Goal: Information Seeking & Learning: Learn about a topic

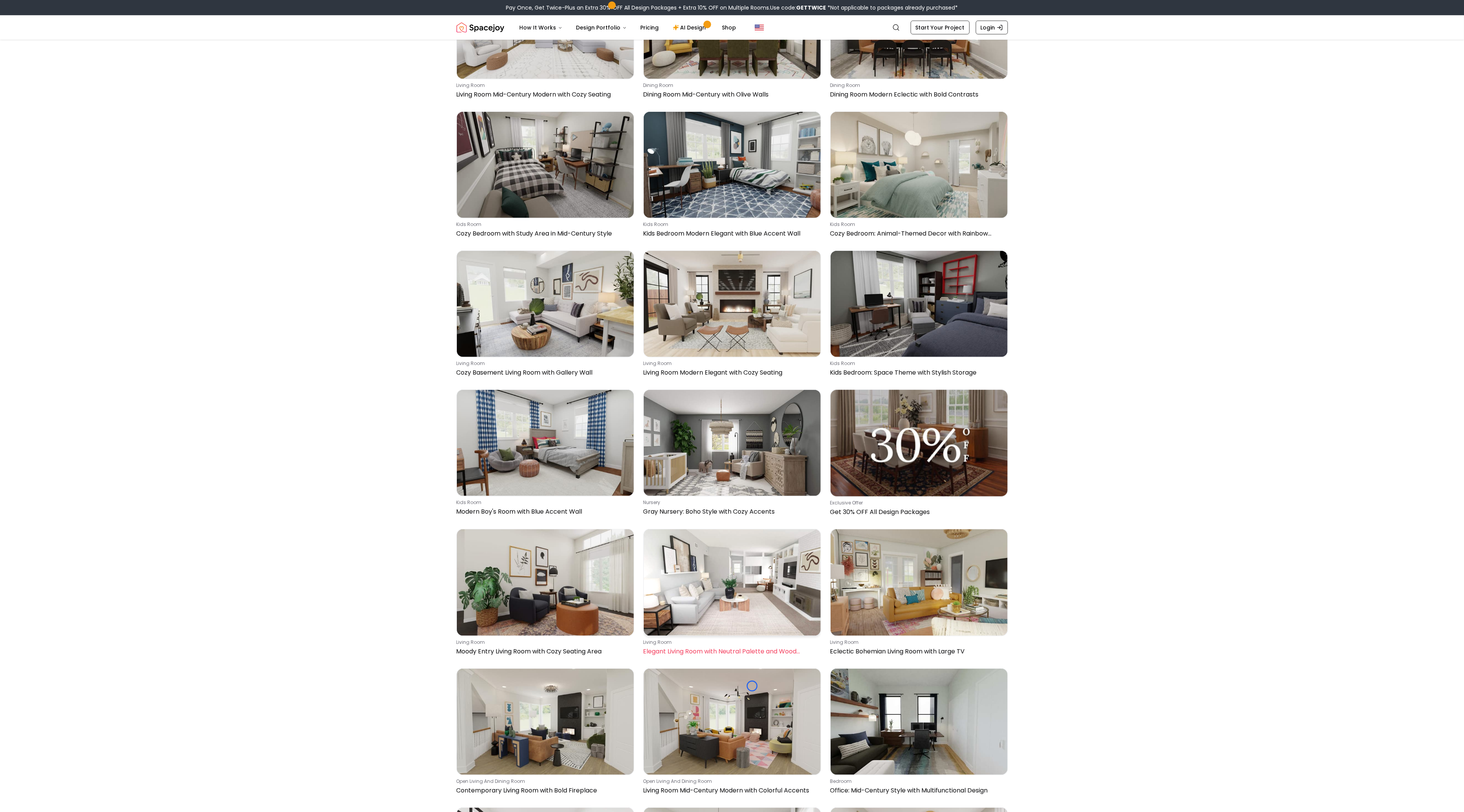
scroll to position [1216, 0]
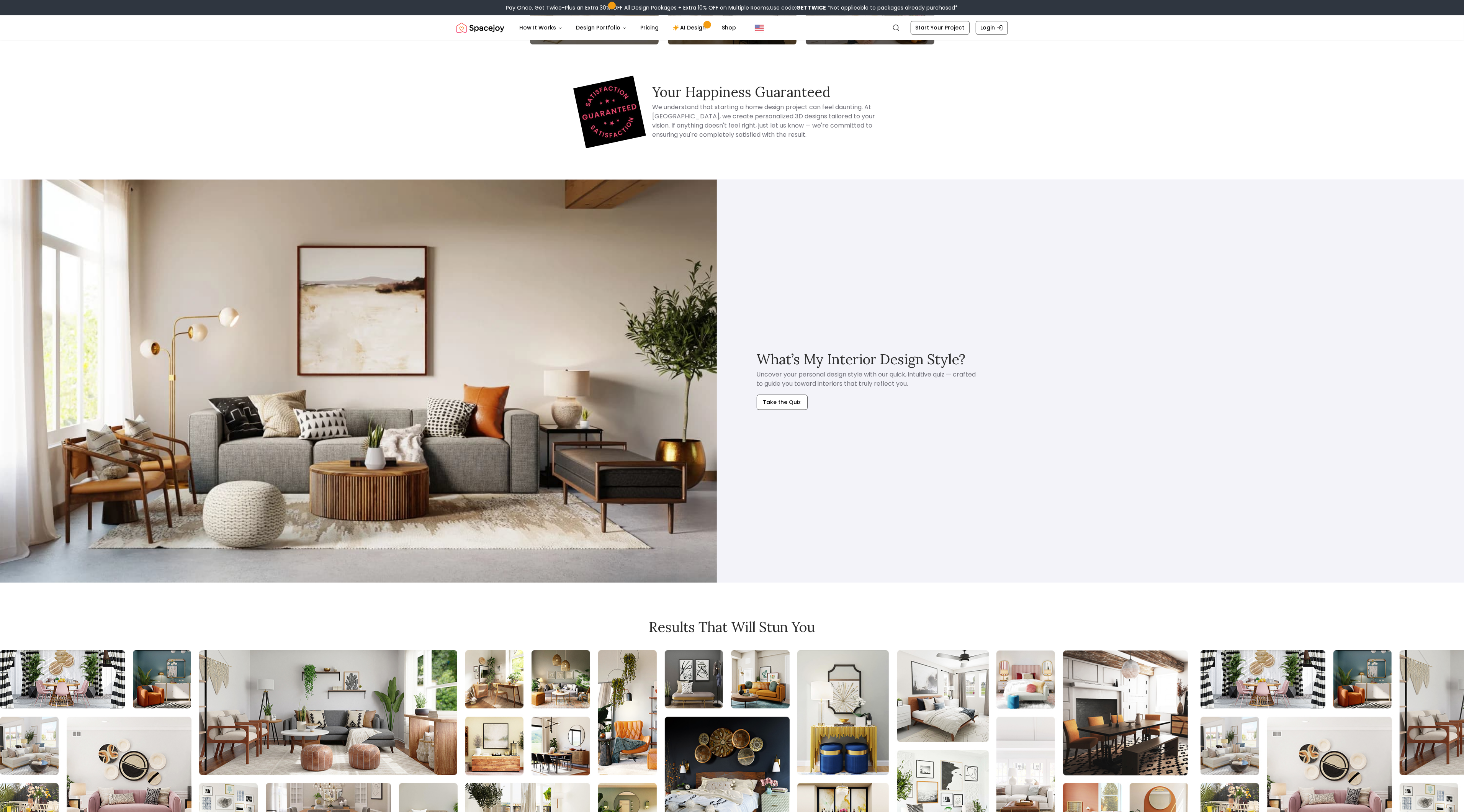
scroll to position [2328, 0]
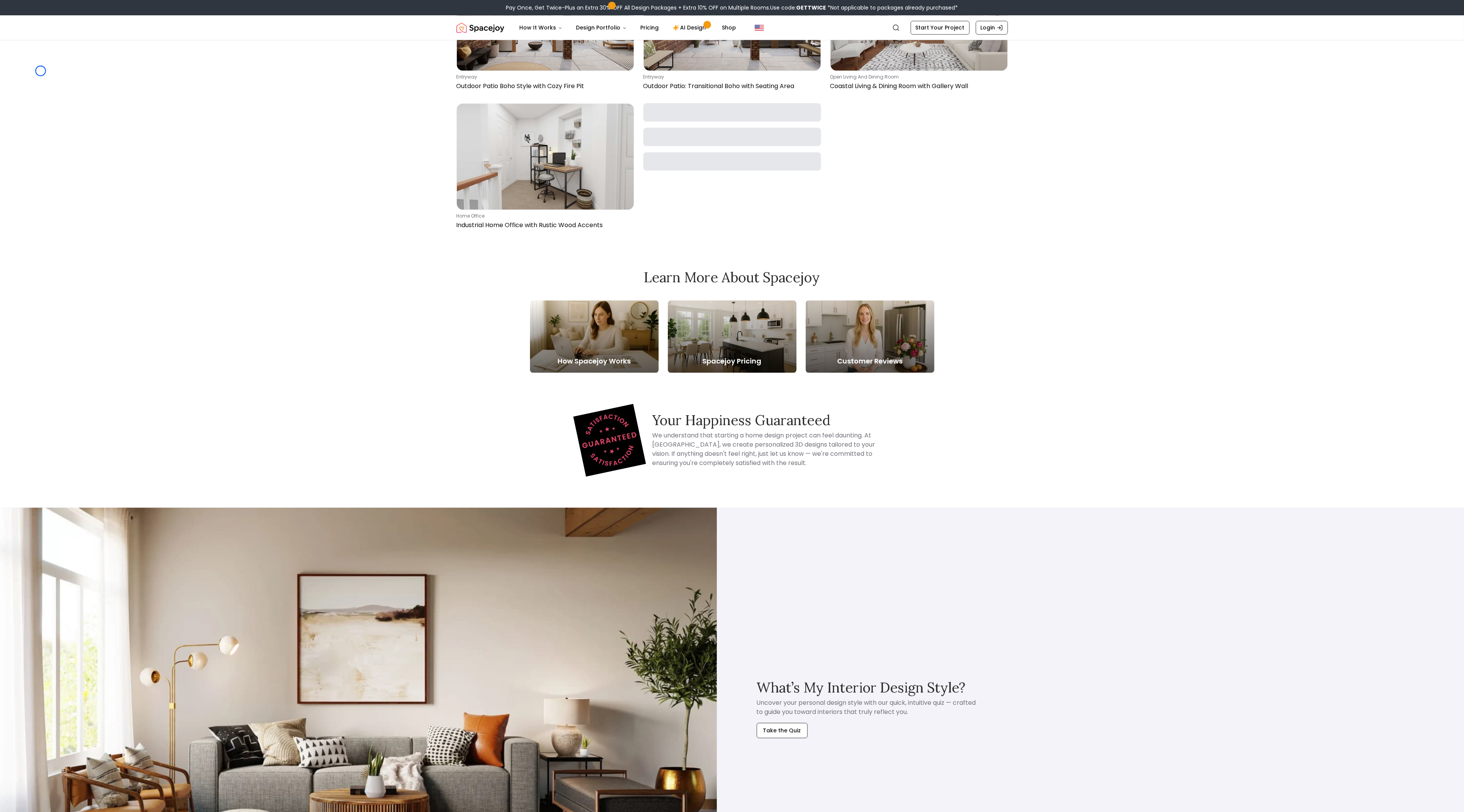
scroll to position [2568, 0]
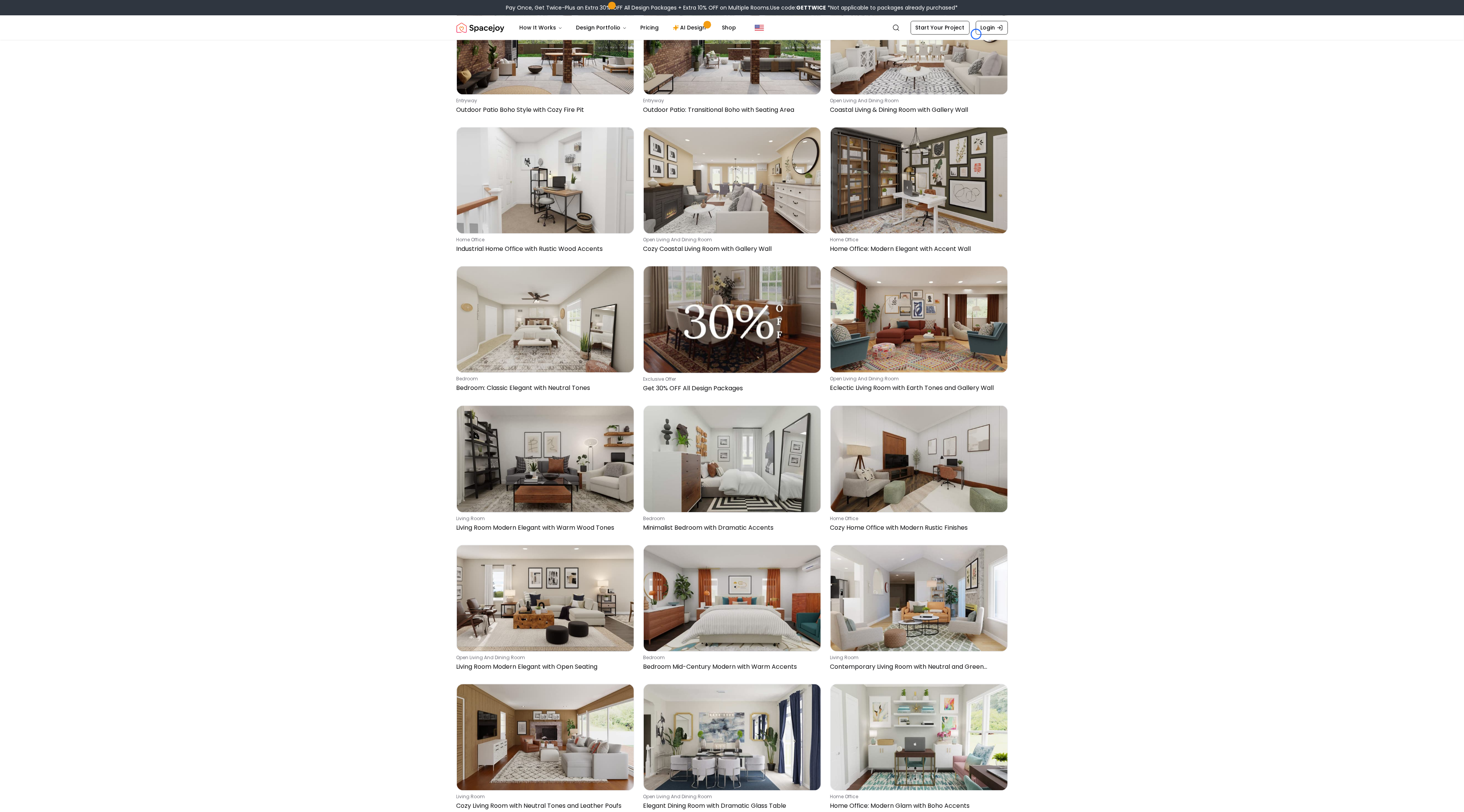
click at [976, 34] on div "Search Start Your Project Login" at bounding box center [948, 28] width 120 height 14
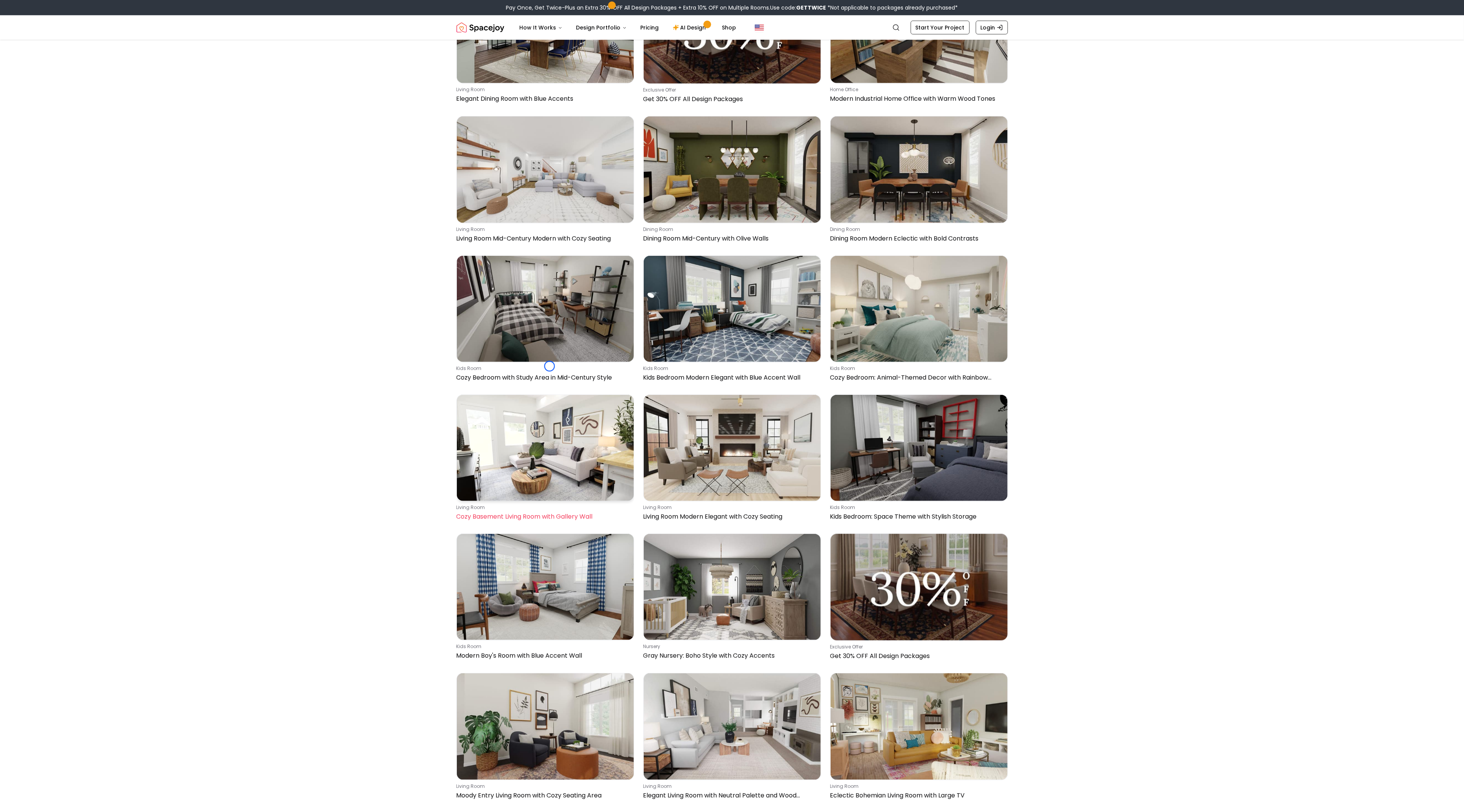
click at [550, 395] on img at bounding box center [545, 448] width 177 height 106
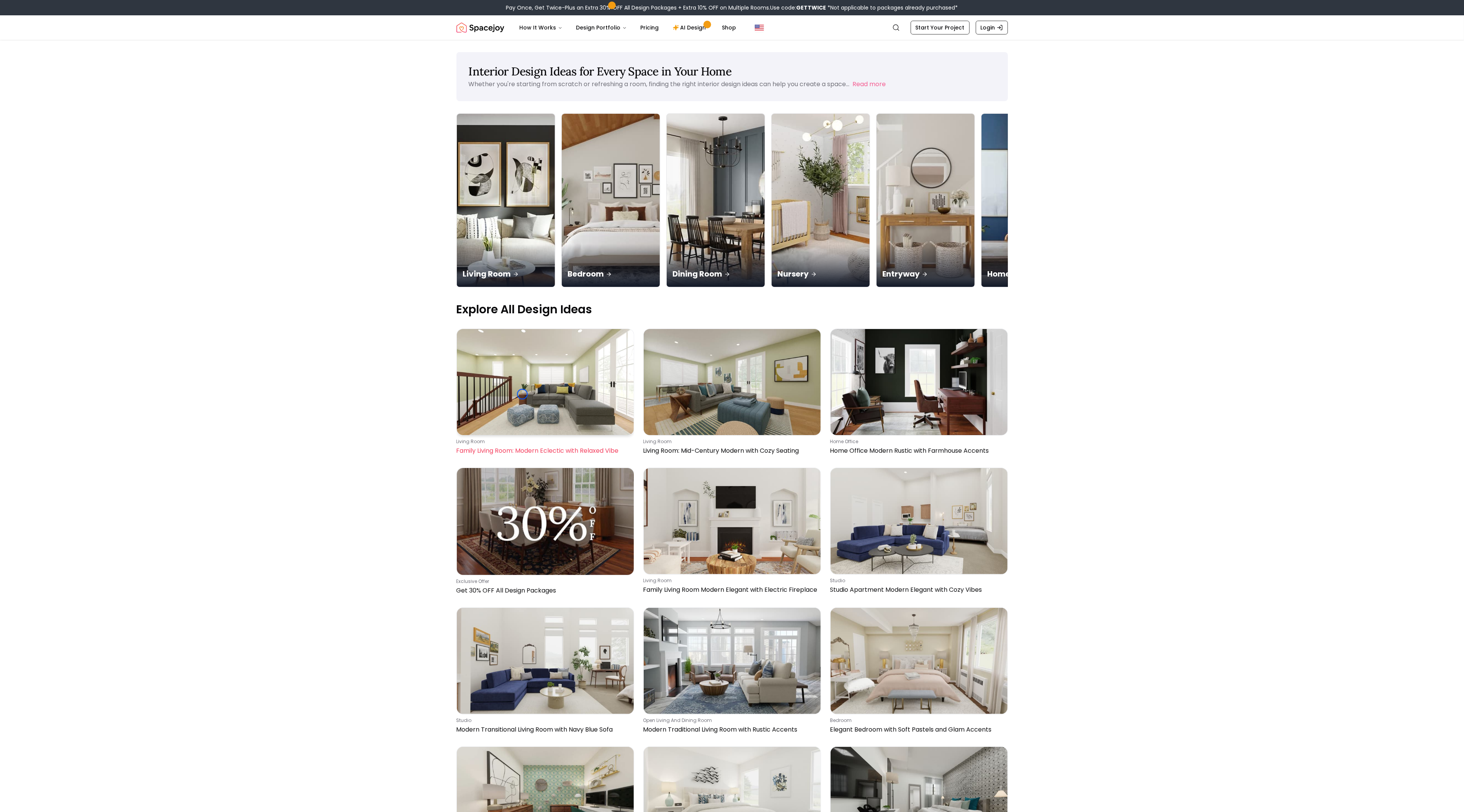
click at [522, 446] on p "Family Living Room: Modern Eclectic with Relaxed Vibe" at bounding box center [543, 451] width 174 height 9
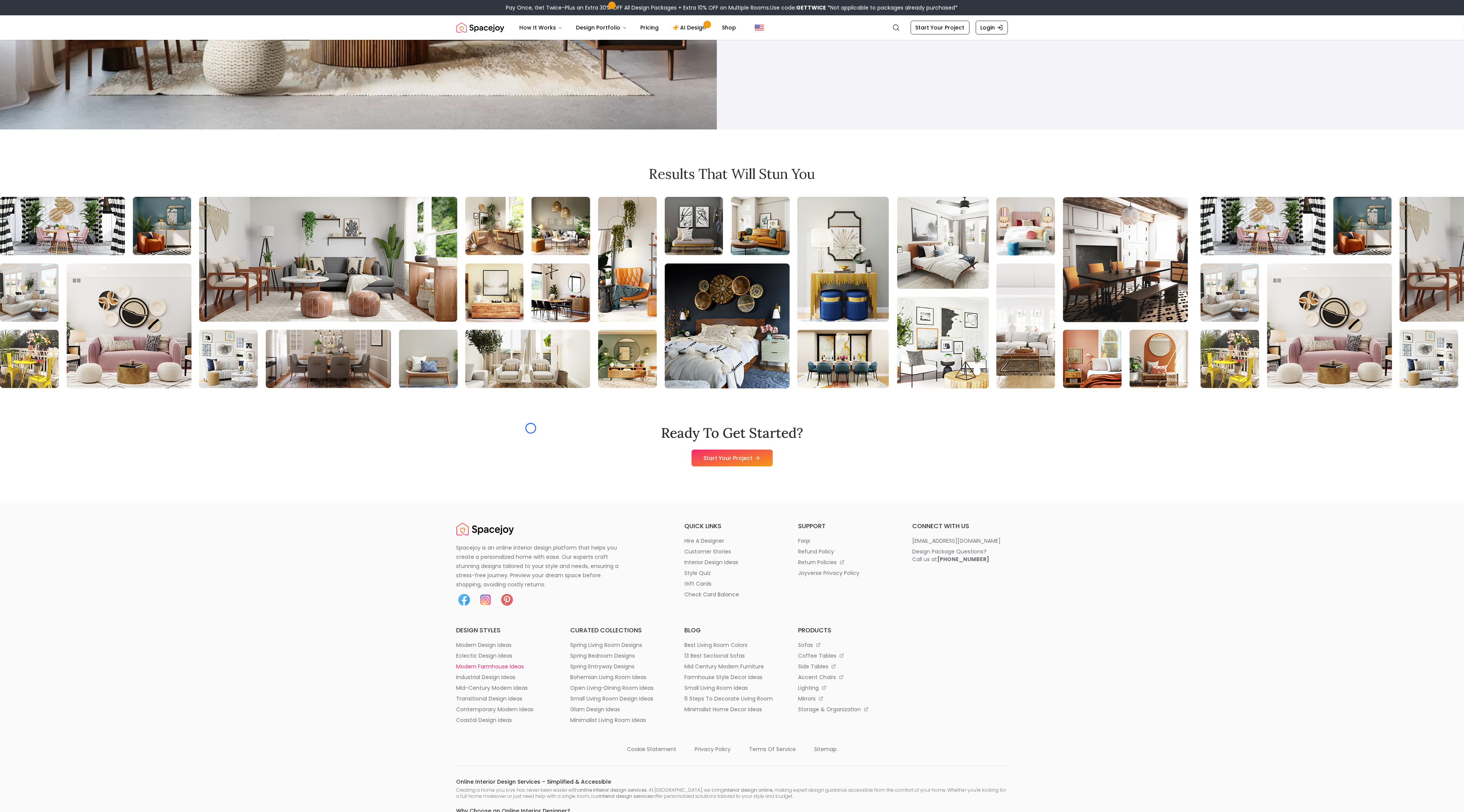
click at [531, 662] on li "modern farmhouse ideas" at bounding box center [504, 666] width 96 height 8
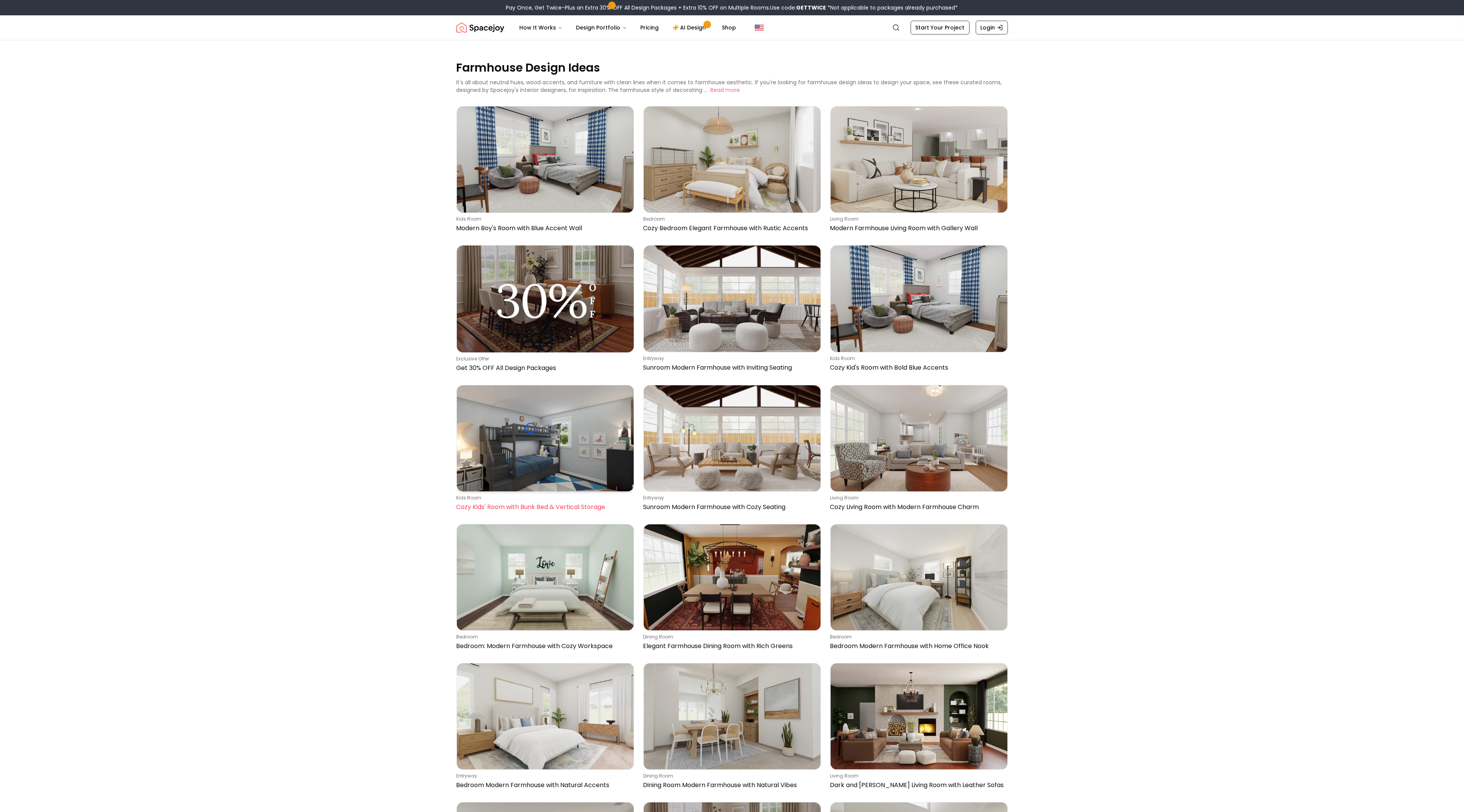
click at [531, 428] on img at bounding box center [545, 438] width 177 height 106
click at [53, 43] on main "Farmhouse Design Ideas It's all about ﻿neutral hues﻿, wood accents, and furnitu…" at bounding box center [732, 695] width 1464 height 1310
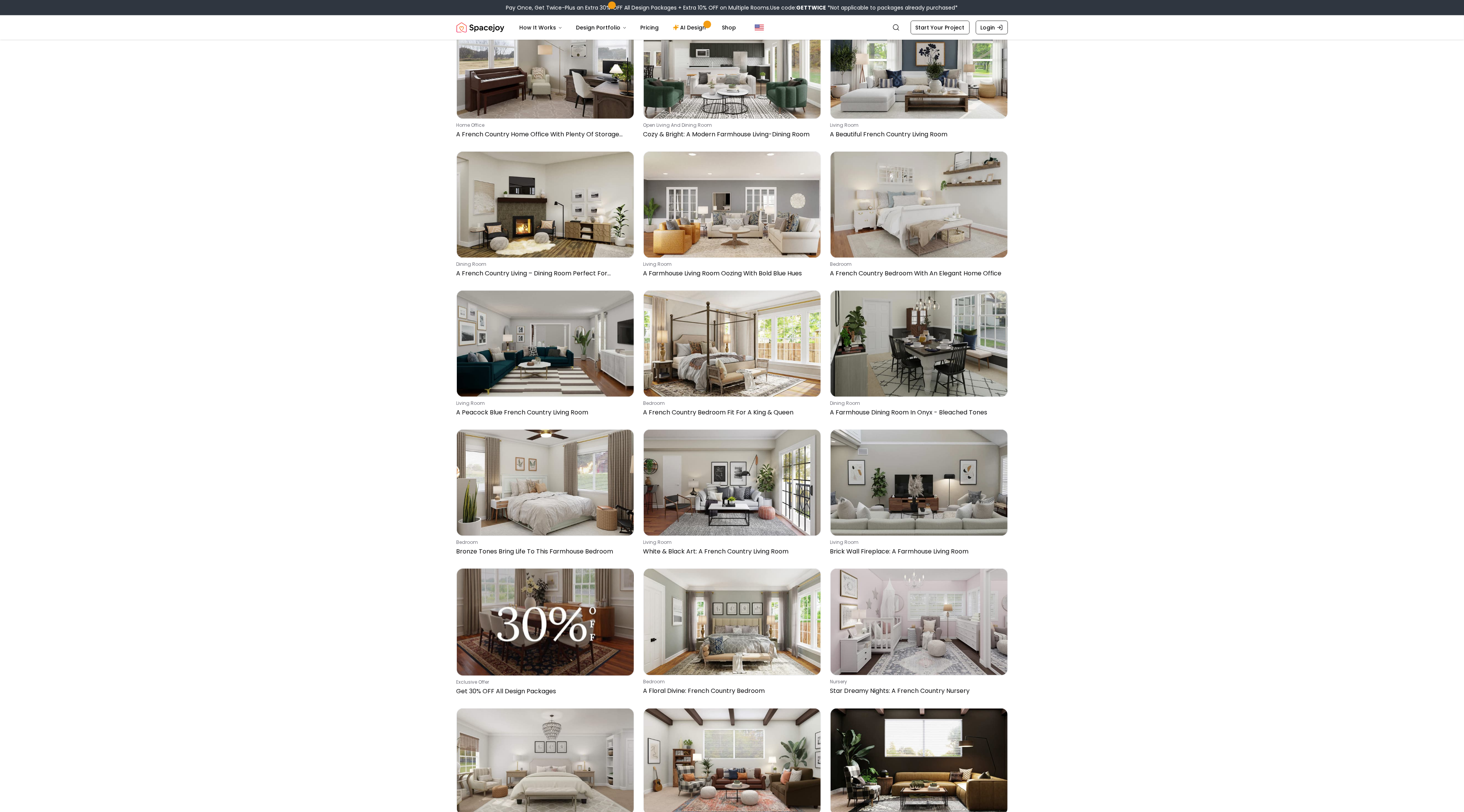
scroll to position [1553, 0]
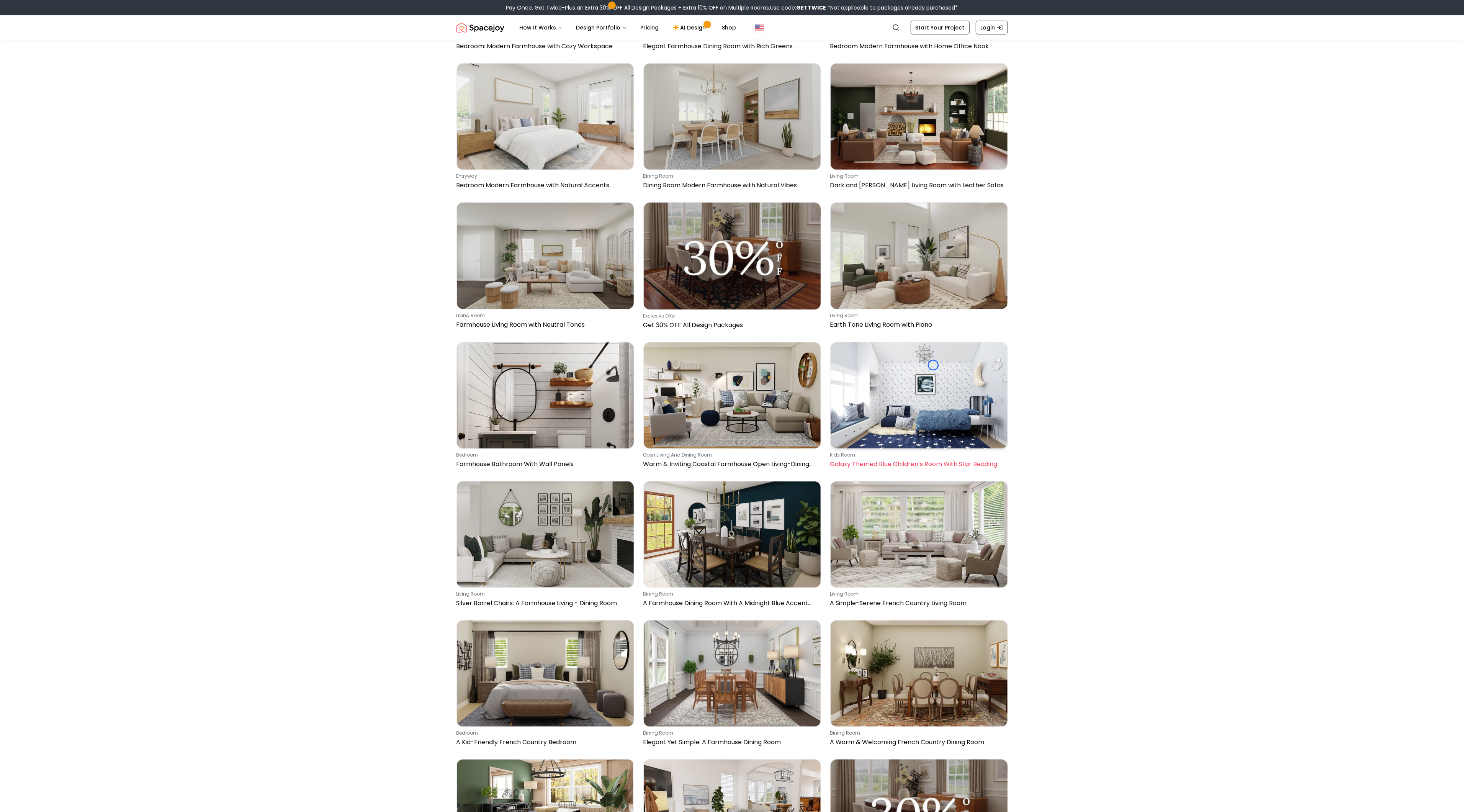
click at [933, 365] on img at bounding box center [919, 395] width 177 height 106
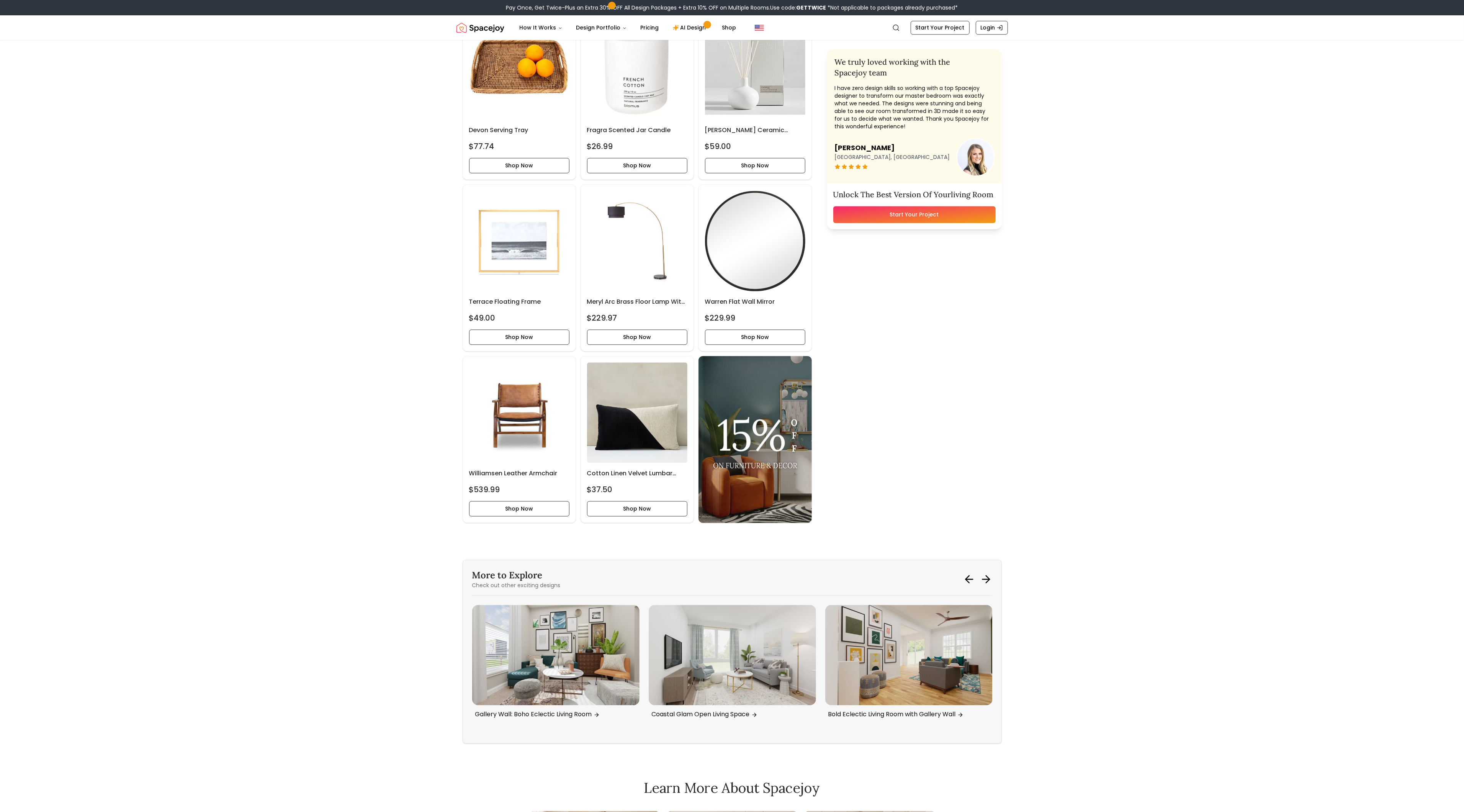
scroll to position [2427, 0]
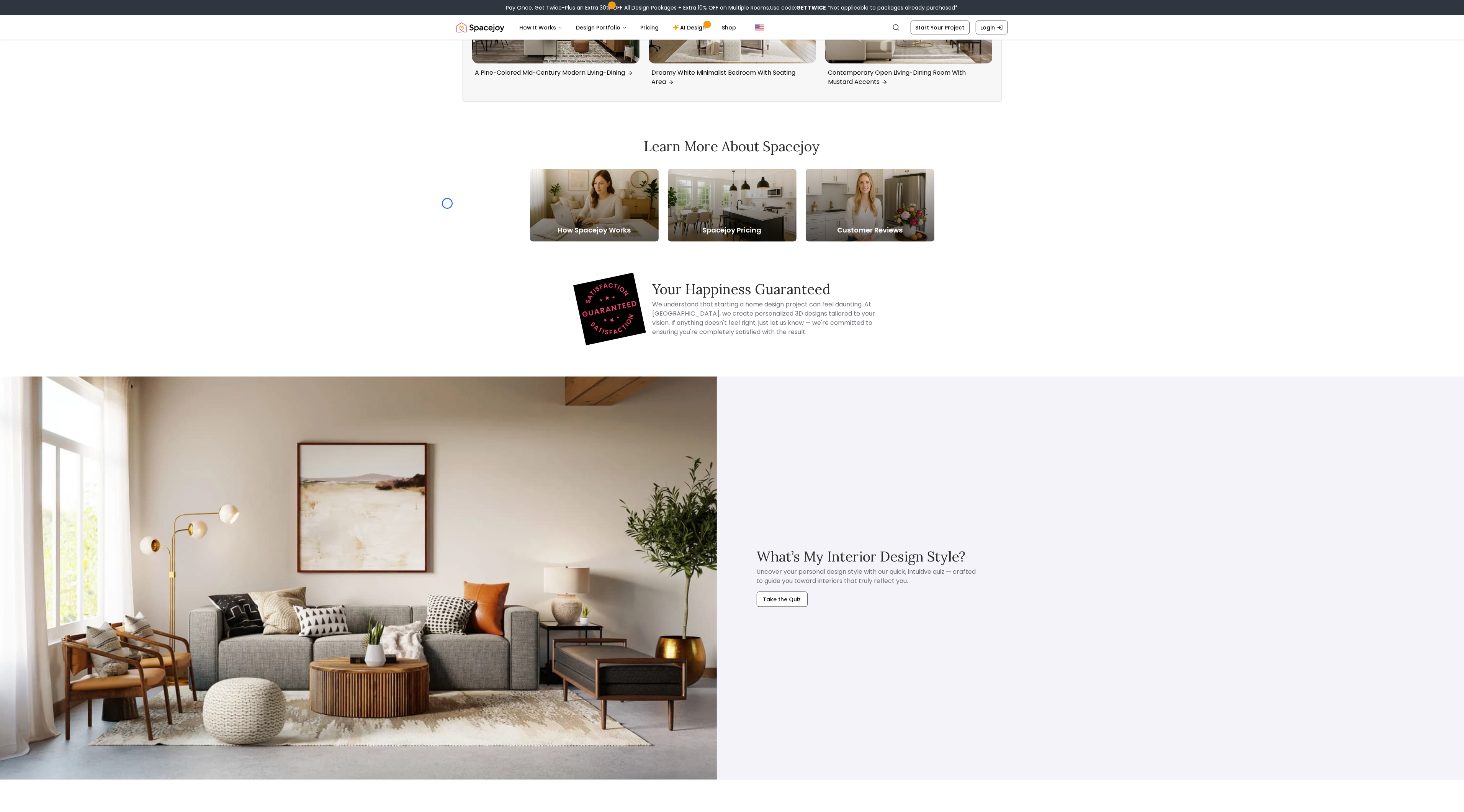
scroll to position [1587, 0]
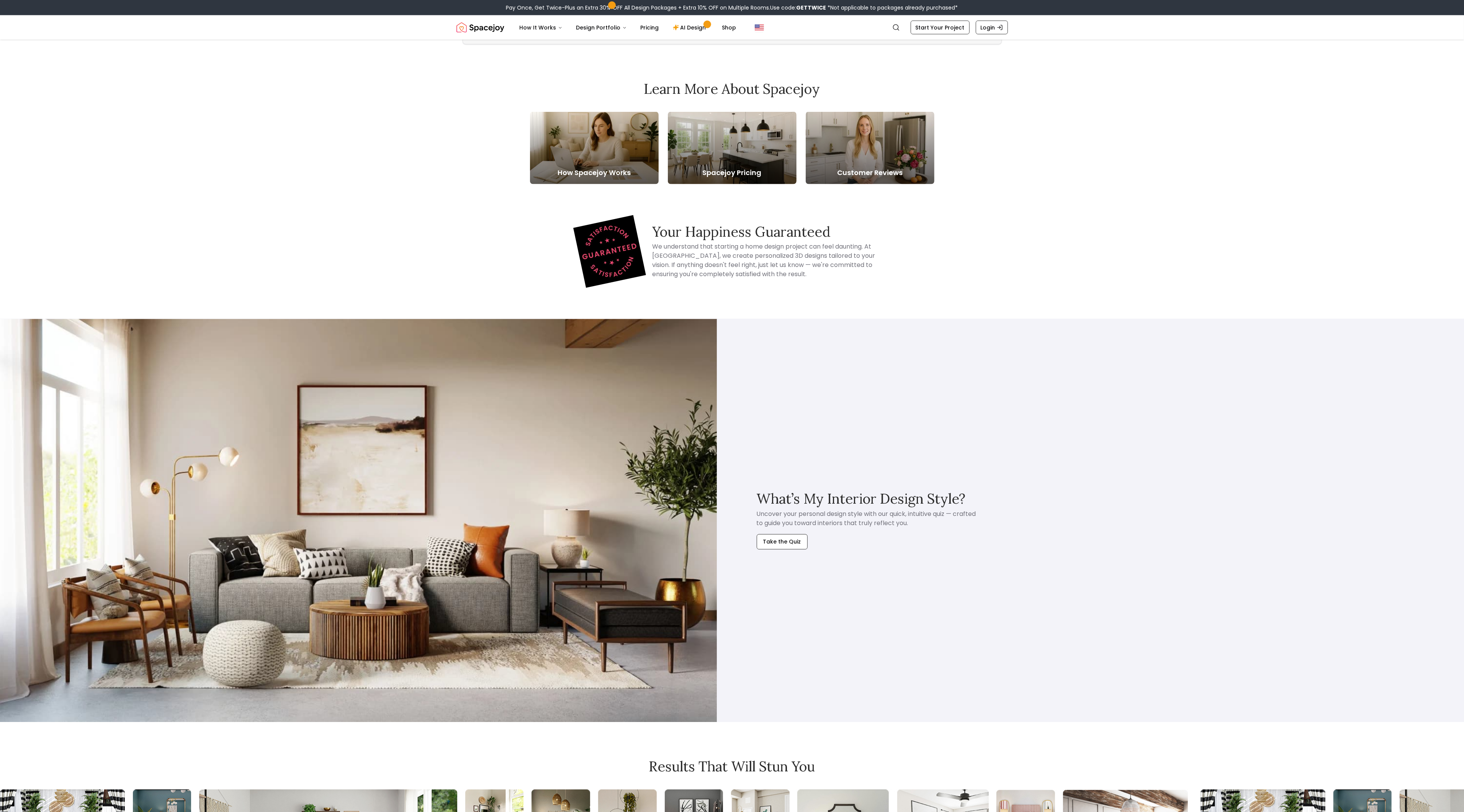
scroll to position [1975, 0]
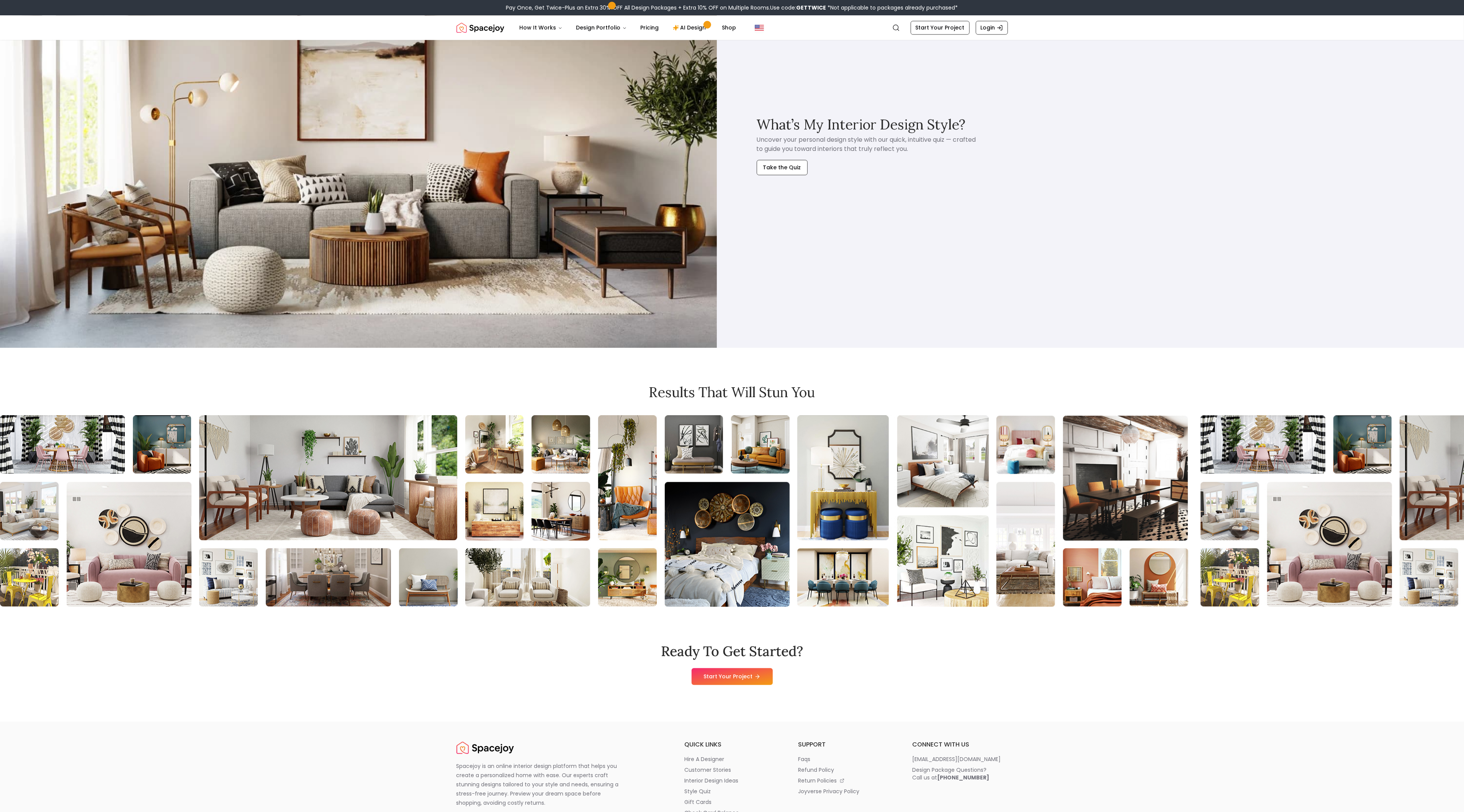
click at [70, 76] on img at bounding box center [358, 146] width 717 height 403
